Goal: Check status: Check status

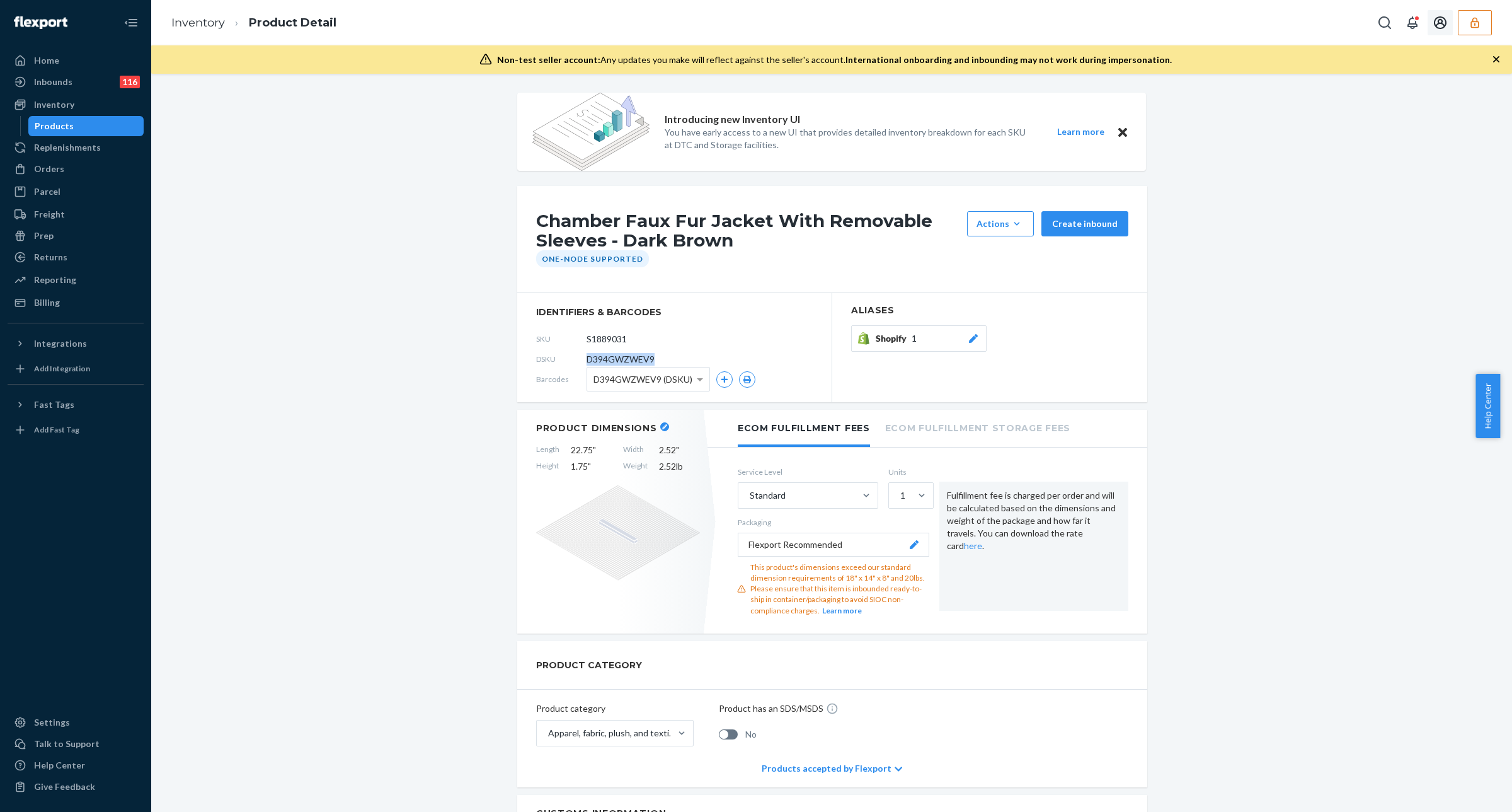
click at [1482, 19] on button "button" at bounding box center [1475, 22] width 34 height 25
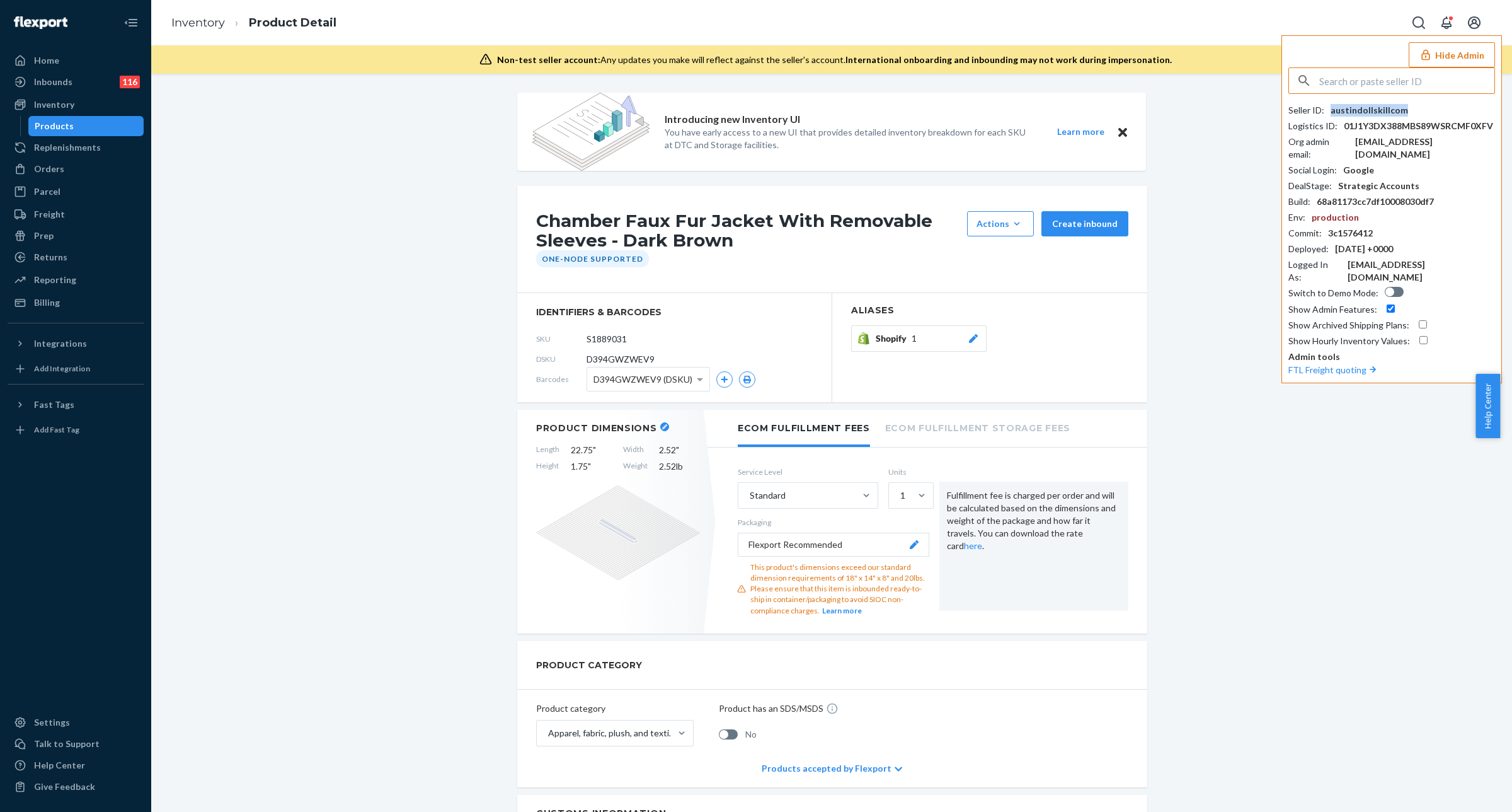
click at [1390, 106] on div "austindollskillcom" at bounding box center [1369, 110] width 77 height 13
click at [1400, 76] on input "text" at bounding box center [1407, 80] width 175 height 25
click at [1394, 112] on div "austindollskillcom" at bounding box center [1369, 110] width 77 height 13
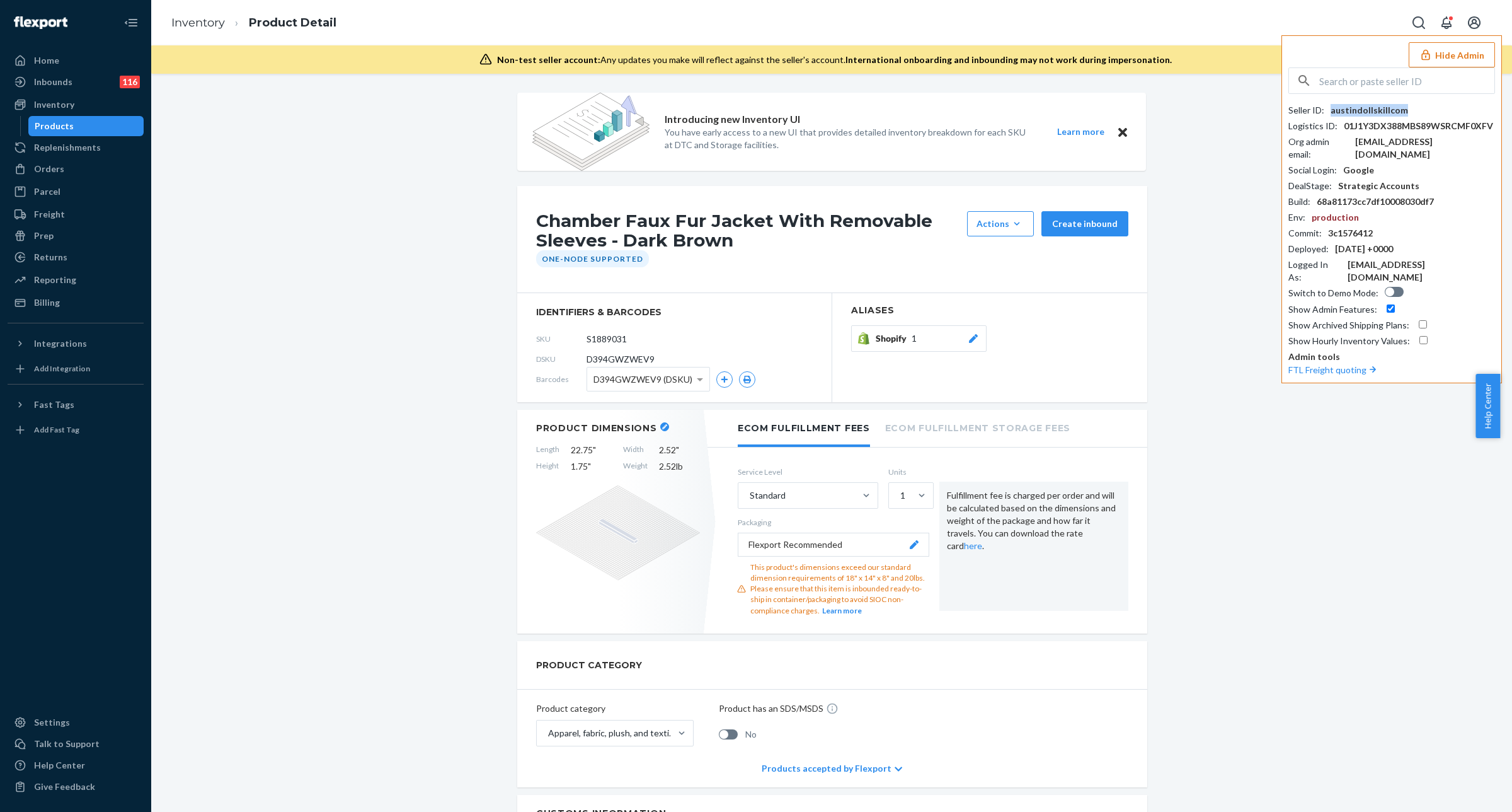
click at [1394, 112] on div "austindollskillcom" at bounding box center [1369, 110] width 77 height 13
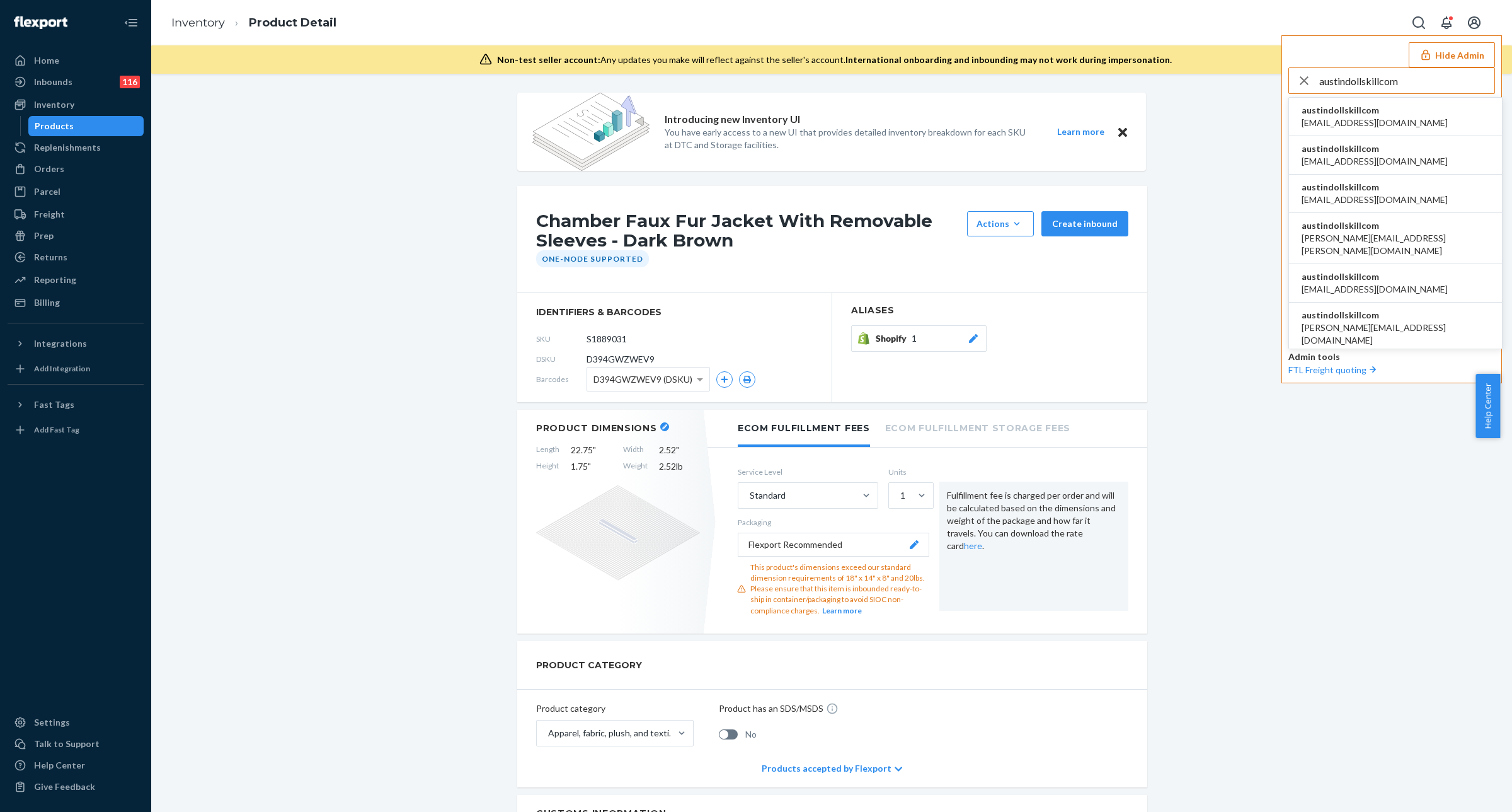
type input "austindollskillcom"
click at [1403, 128] on li "austindollskillcom [EMAIL_ADDRESS][DOMAIN_NAME]" at bounding box center [1395, 117] width 213 height 38
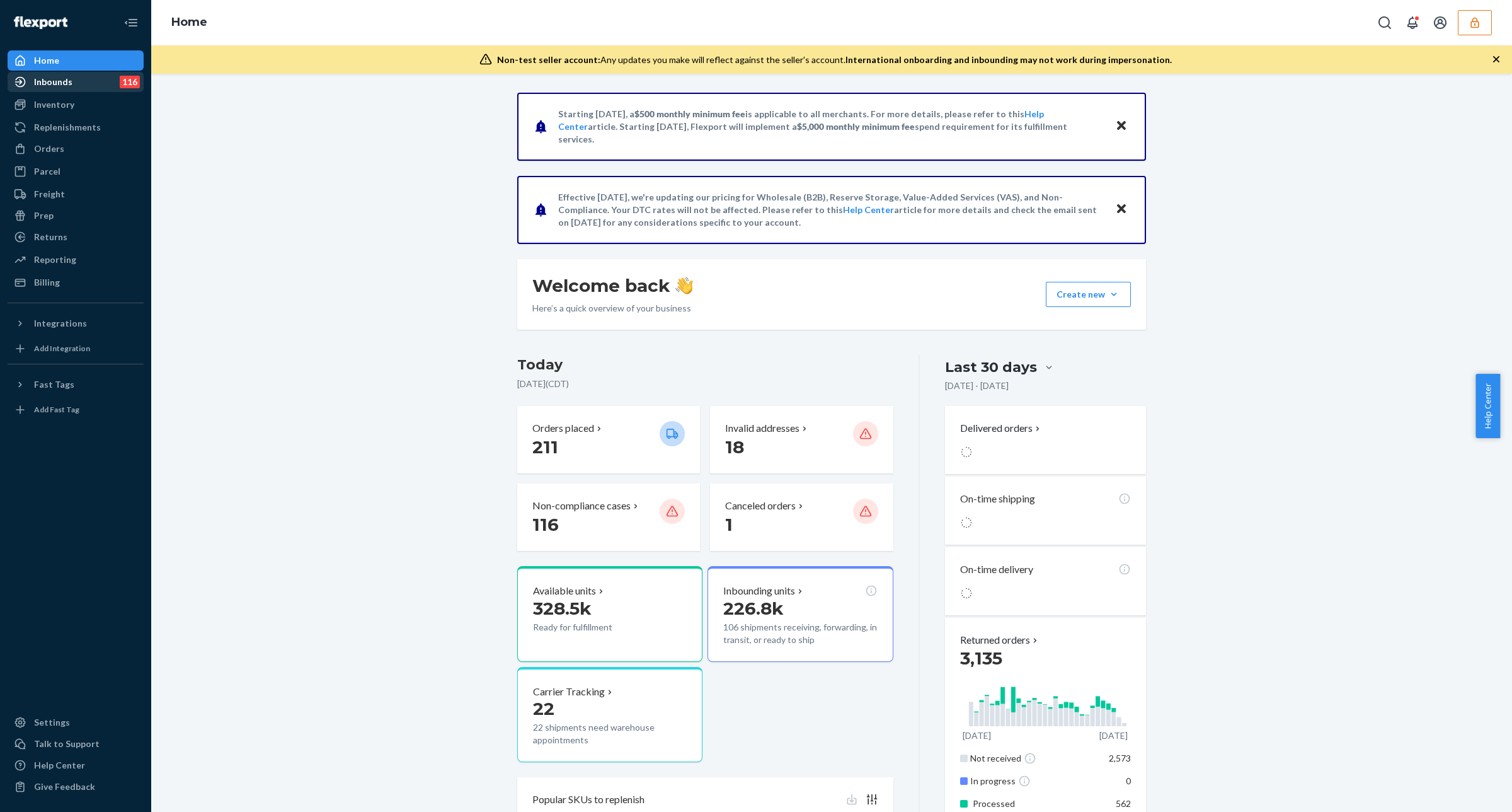
click at [62, 88] on div "Inbounds 116" at bounding box center [75, 82] width 134 height 18
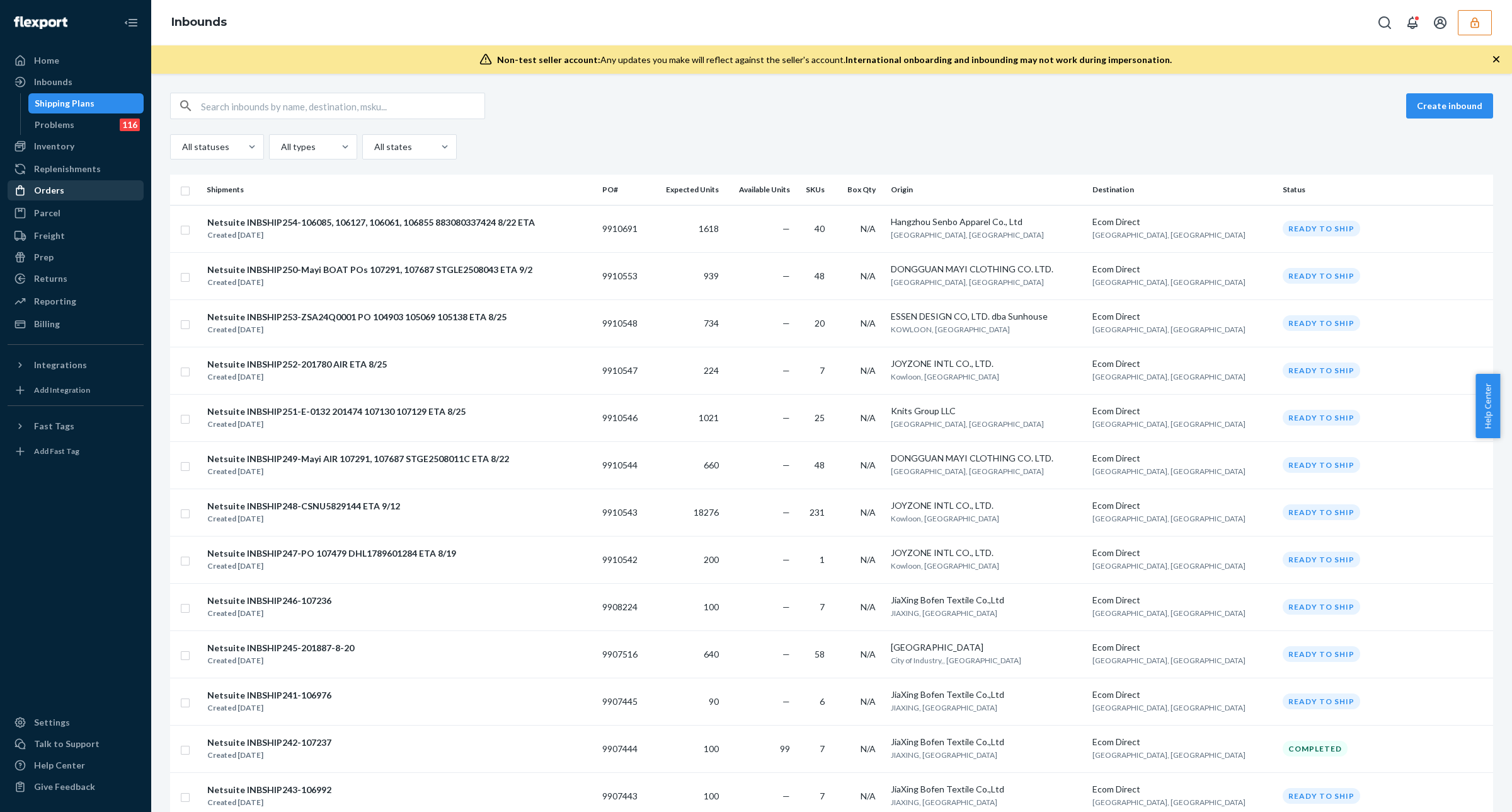
click at [92, 187] on div "Orders" at bounding box center [75, 190] width 134 height 18
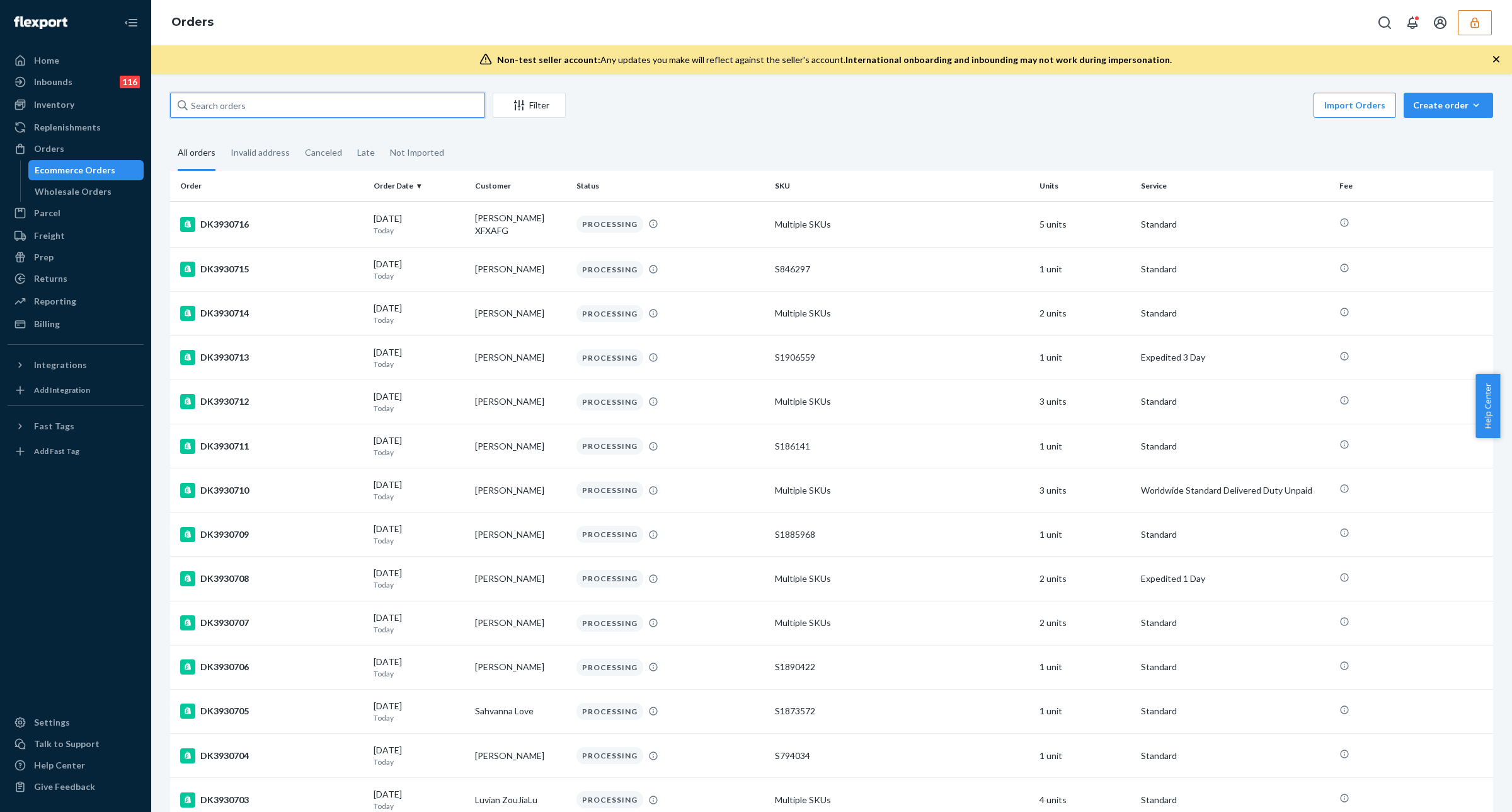
click at [230, 107] on input "text" at bounding box center [327, 105] width 315 height 25
paste input "DK3925963"
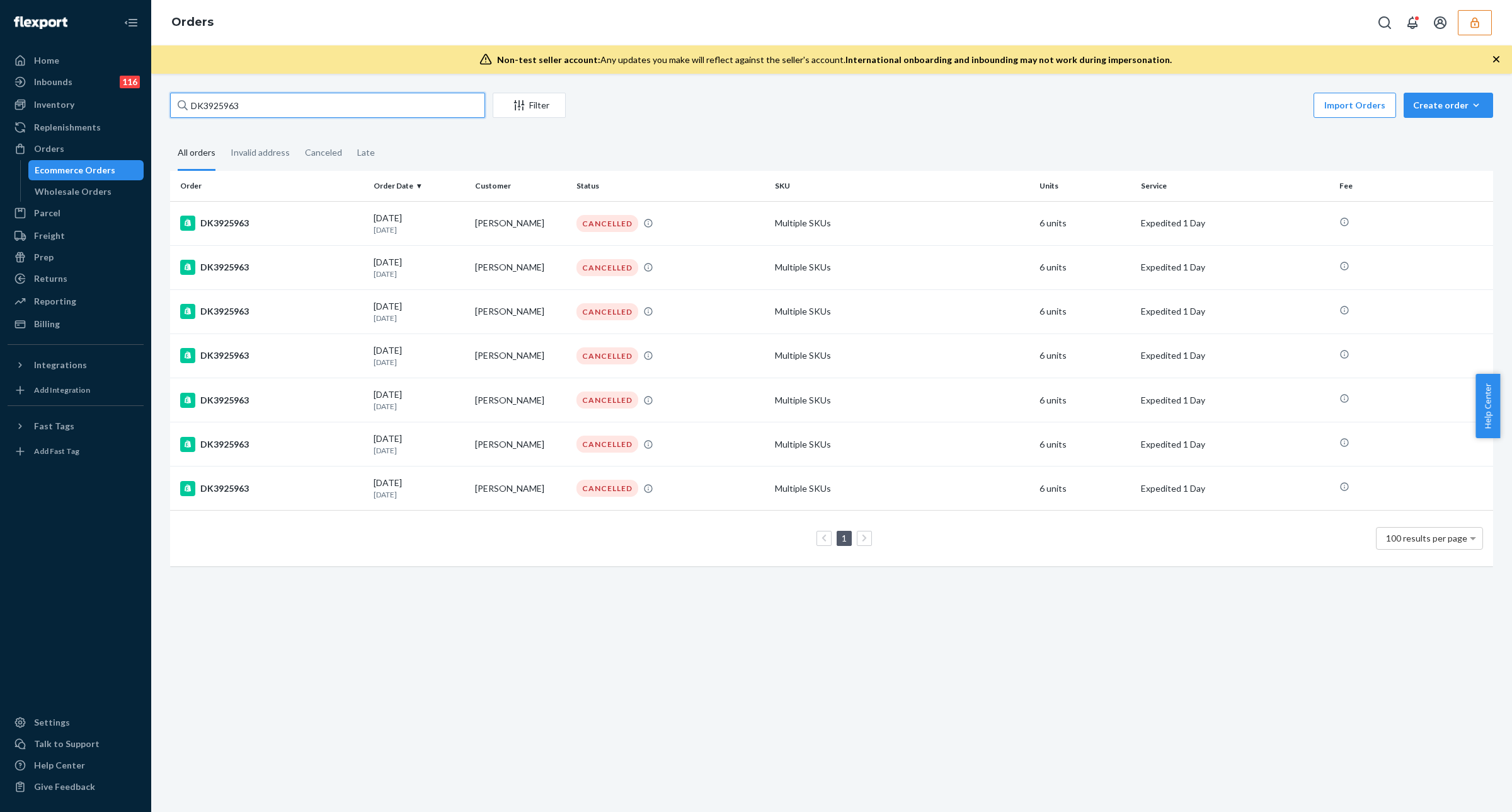
type input "DK3925963"
click at [303, 92] on div "DK3925963 Filter Import Orders Create order Ecommerce order Removal order All o…" at bounding box center [832, 443] width 1361 height 738
click at [316, 100] on input "DK3925963" at bounding box center [327, 105] width 315 height 25
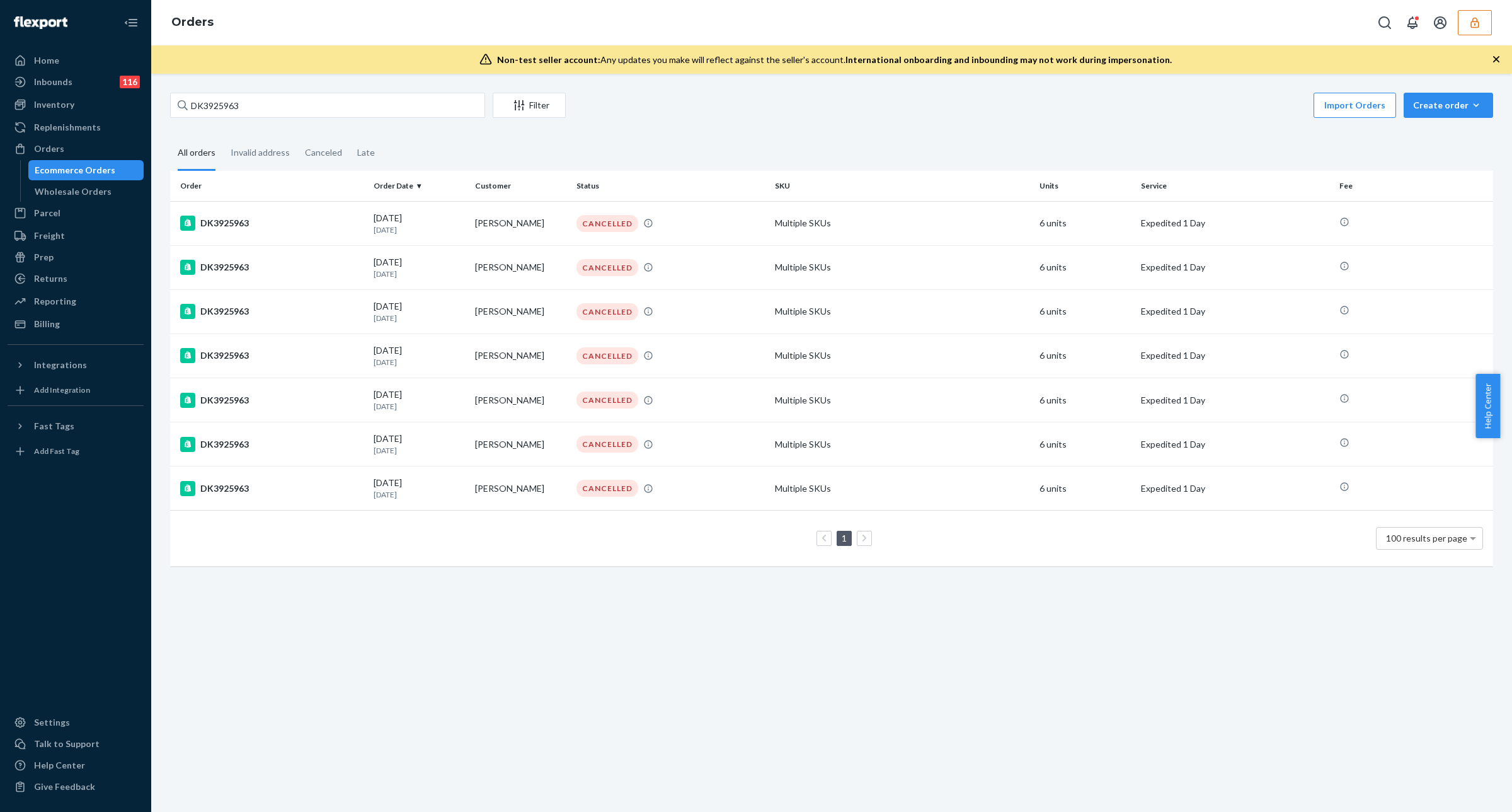
click at [709, 108] on div "Import Orders Create order Ecommerce order Removal order" at bounding box center [1034, 107] width 920 height 28
